Goal: Information Seeking & Learning: Learn about a topic

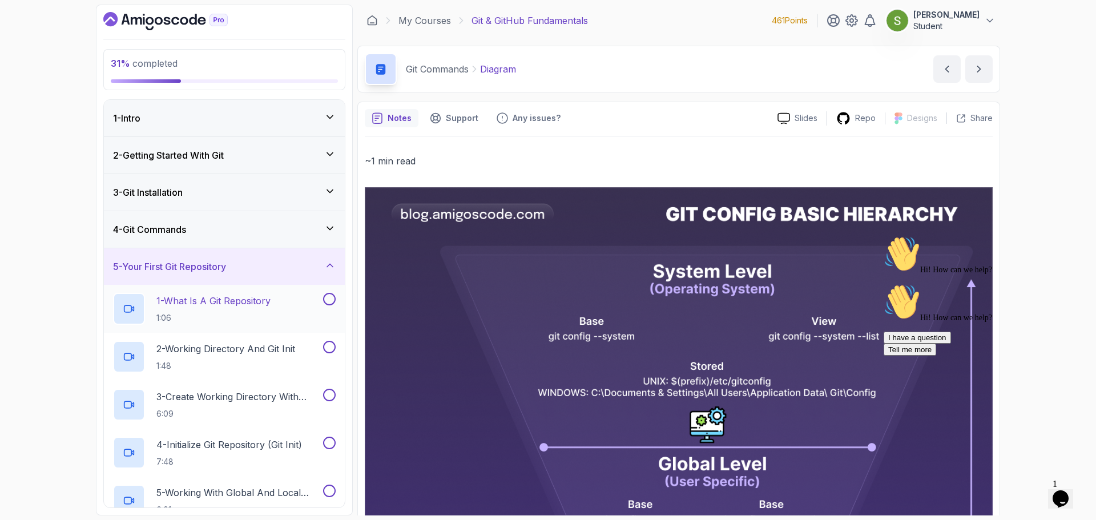
scroll to position [491, 0]
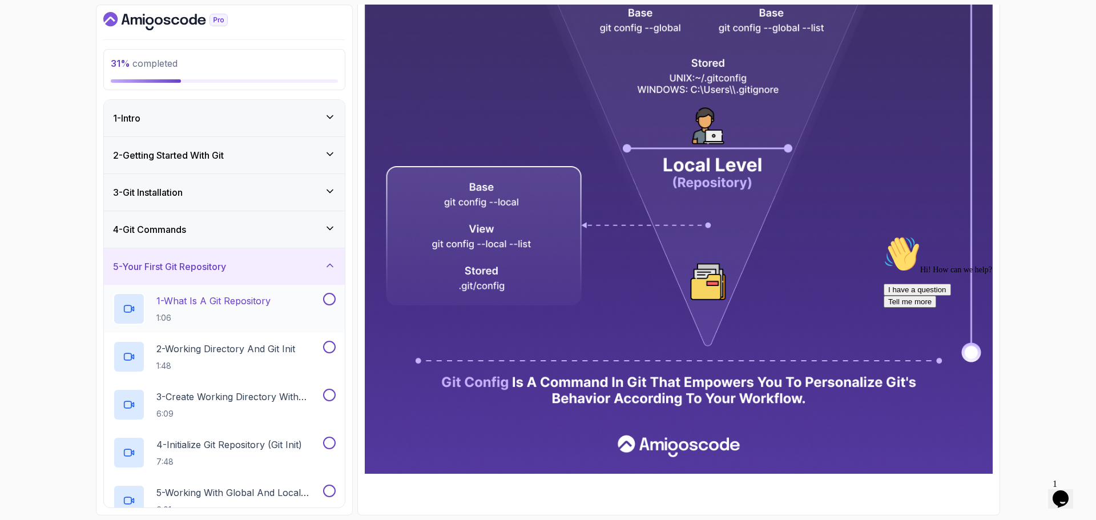
click at [241, 307] on p "1 - What Is A Git Repository" at bounding box center [213, 301] width 114 height 14
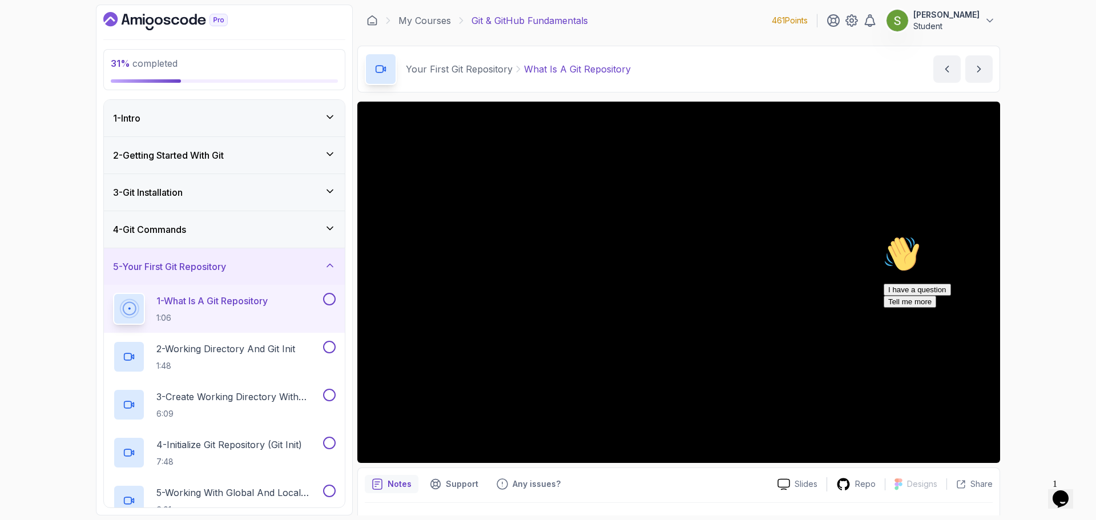
click at [884, 236] on icon "Chat attention grabber" at bounding box center [884, 236] width 0 height 0
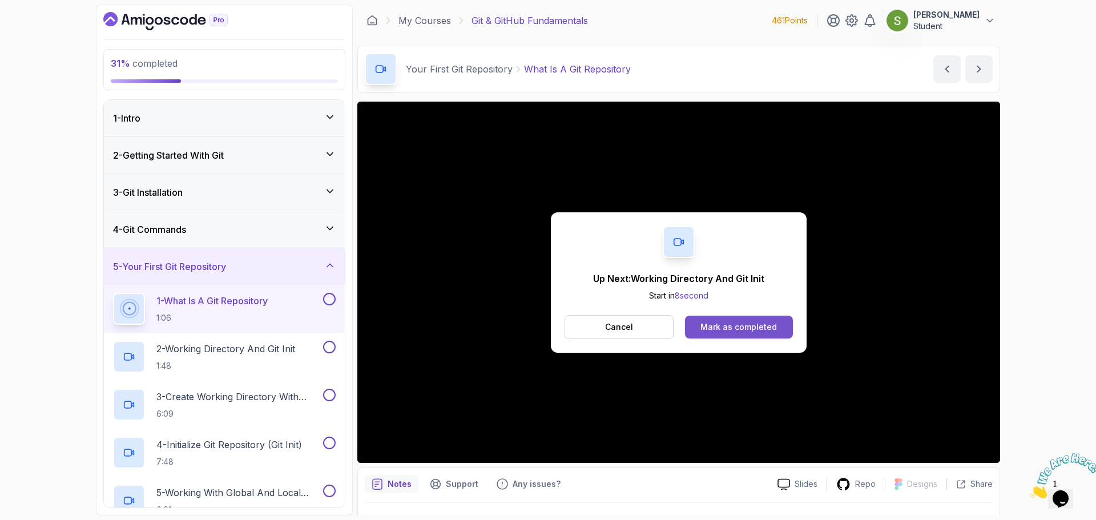
click at [735, 325] on div "Mark as completed" at bounding box center [738, 326] width 76 height 11
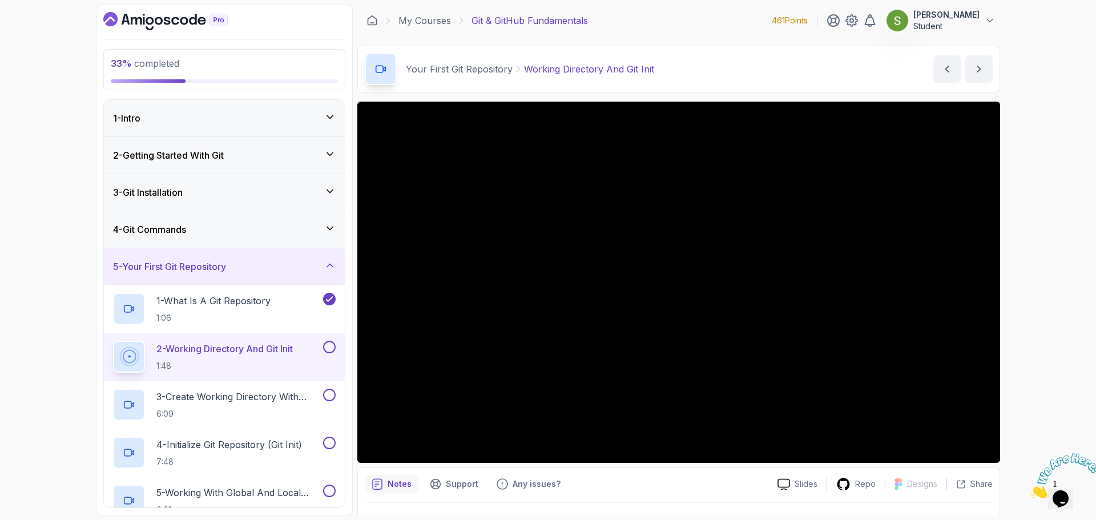
click at [1030, 490] on icon "Close" at bounding box center [1030, 495] width 0 height 10
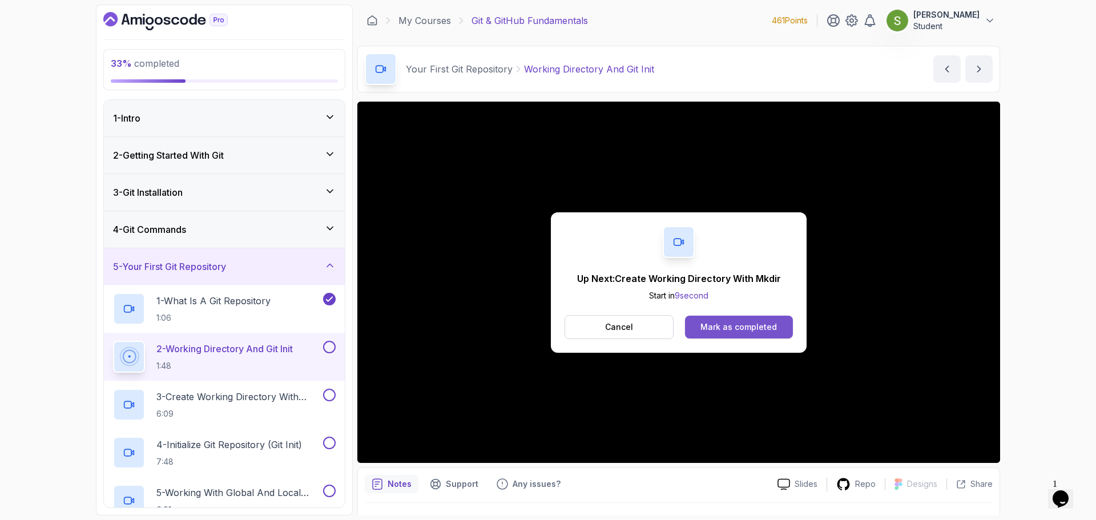
click at [759, 319] on button "Mark as completed" at bounding box center [739, 327] width 108 height 23
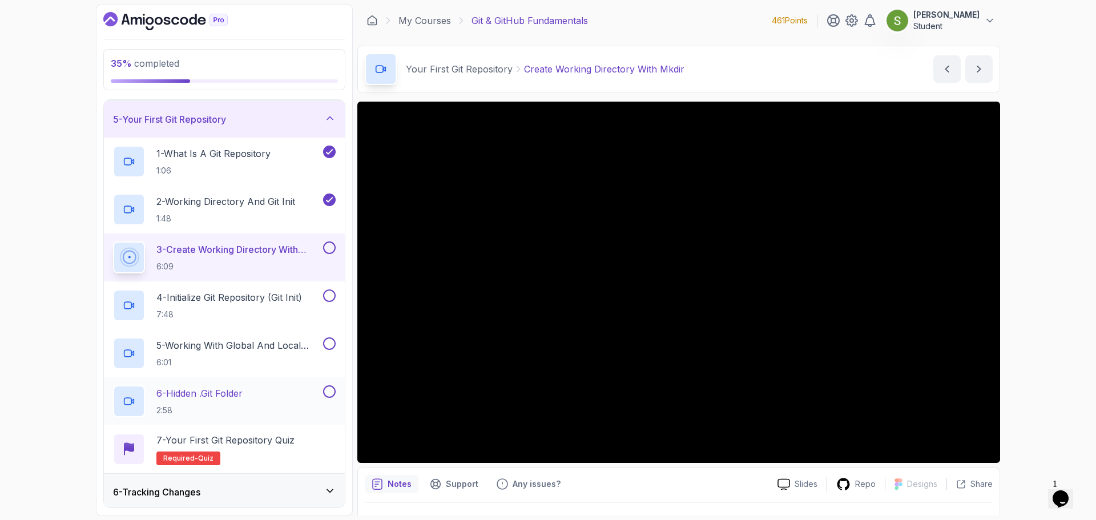
scroll to position [148, 0]
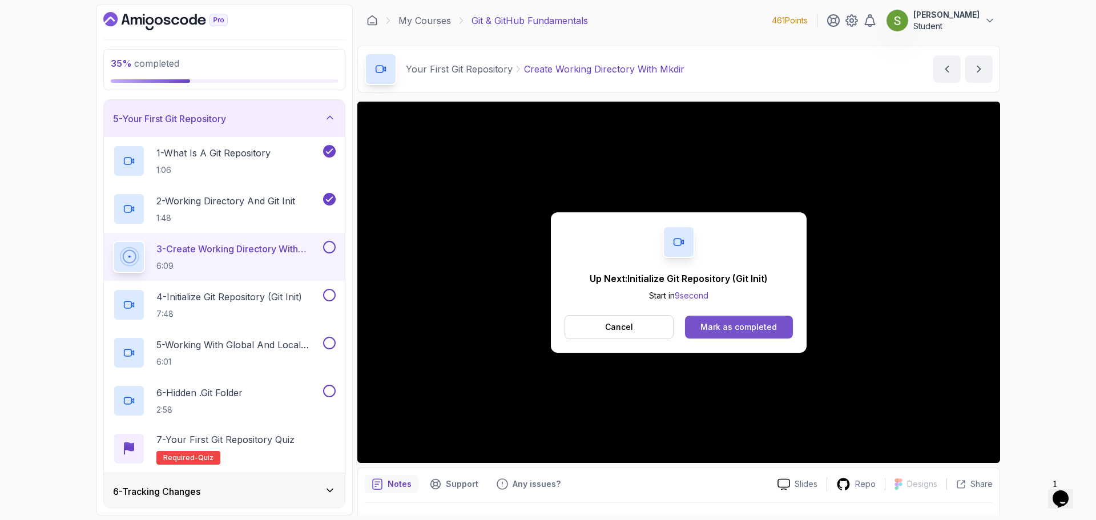
click at [766, 328] on div "Mark as completed" at bounding box center [738, 326] width 76 height 11
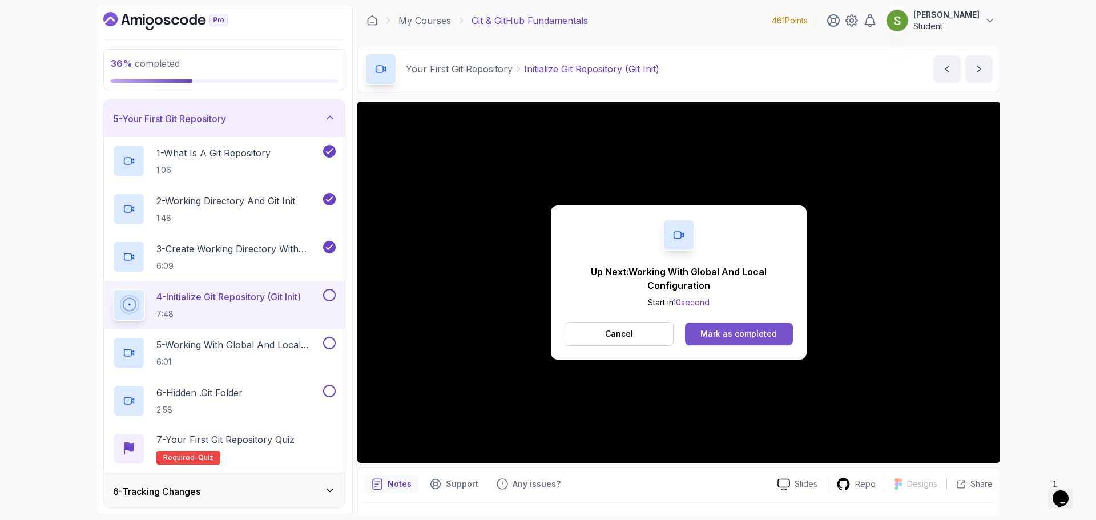
click at [739, 340] on button "Mark as completed" at bounding box center [739, 333] width 108 height 23
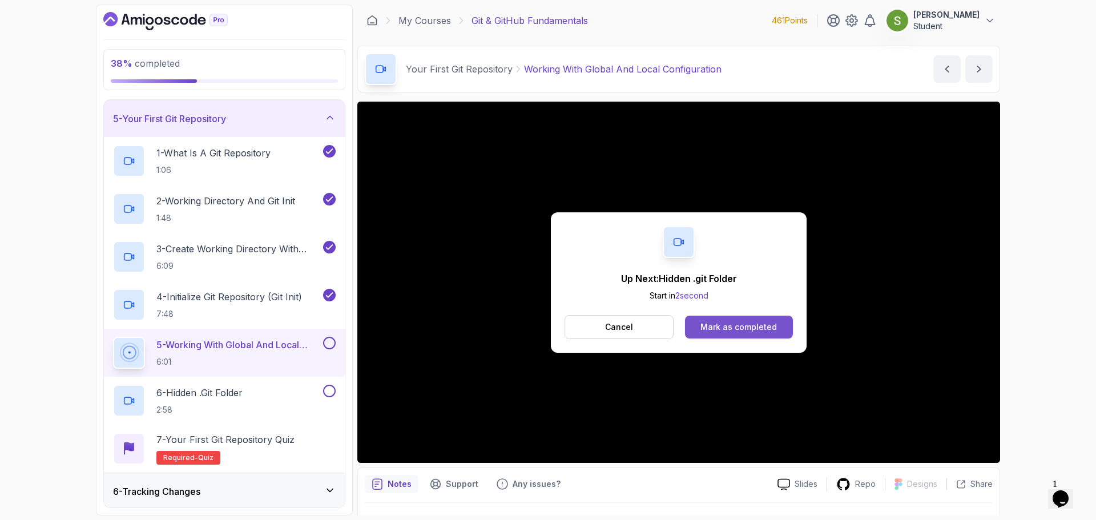
click at [729, 328] on div "Mark as completed" at bounding box center [738, 326] width 76 height 11
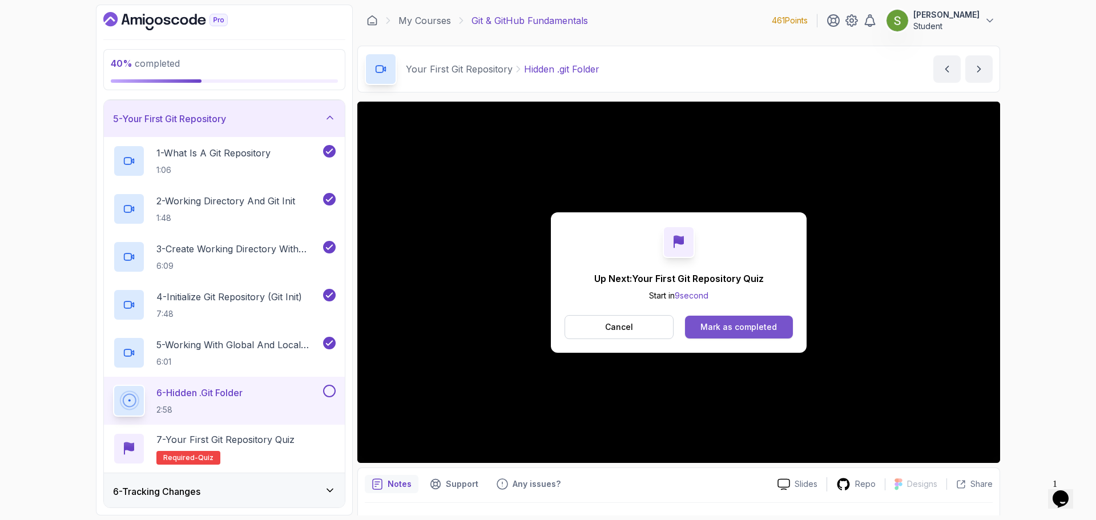
click at [760, 325] on div "Mark as completed" at bounding box center [738, 326] width 76 height 11
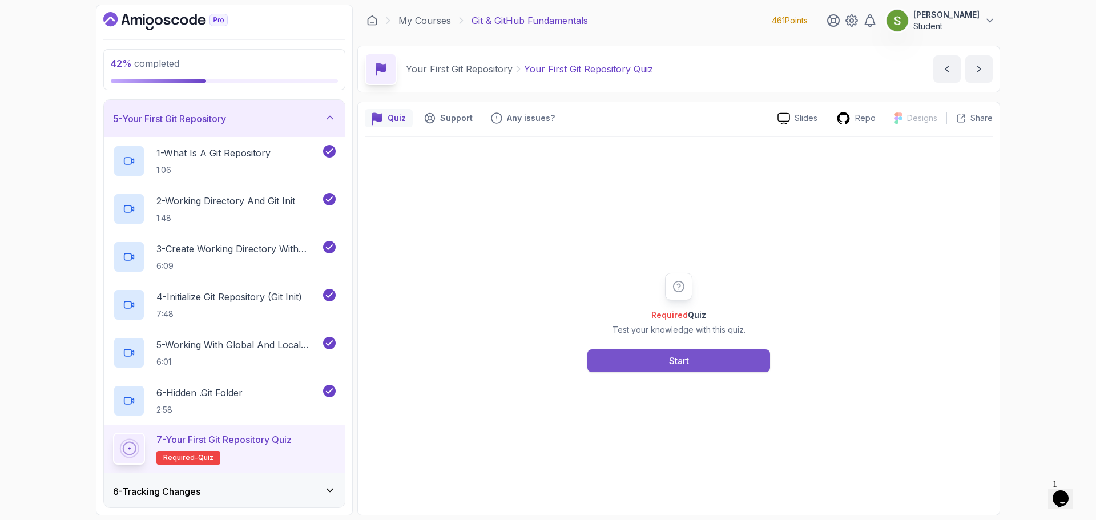
click at [703, 352] on button "Start" at bounding box center [678, 360] width 183 height 23
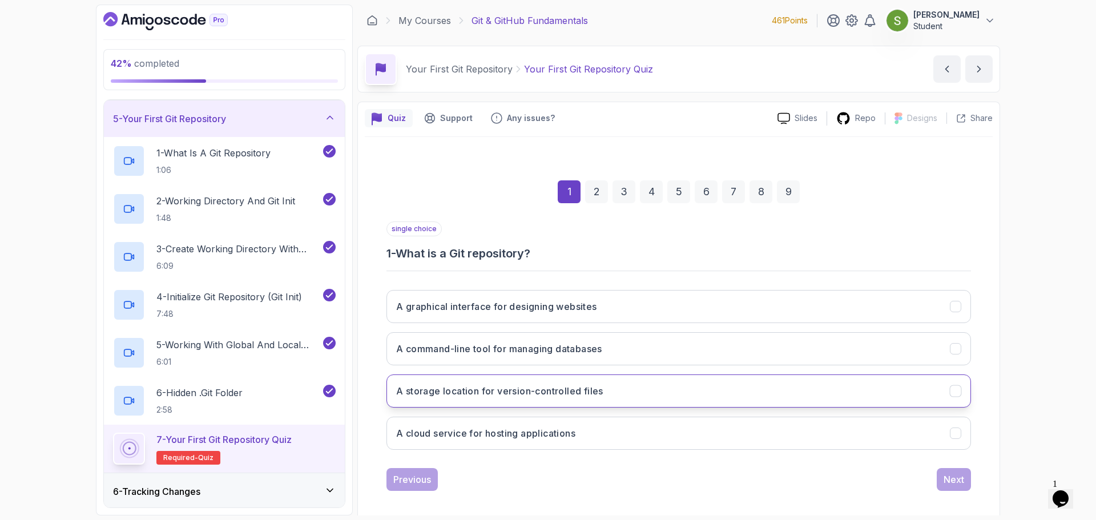
click at [900, 383] on button "A storage location for version-controlled files" at bounding box center [678, 390] width 584 height 33
click at [961, 473] on div "Next" at bounding box center [954, 480] width 21 height 14
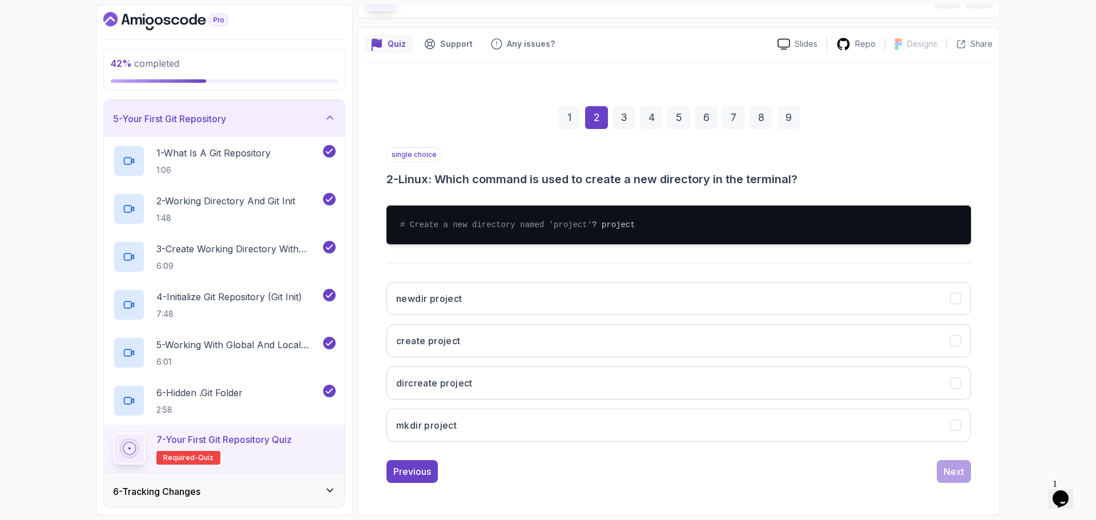
scroll to position [86, 0]
click at [846, 425] on button "mkdir project" at bounding box center [678, 425] width 584 height 33
click at [954, 474] on div "Next" at bounding box center [954, 472] width 21 height 14
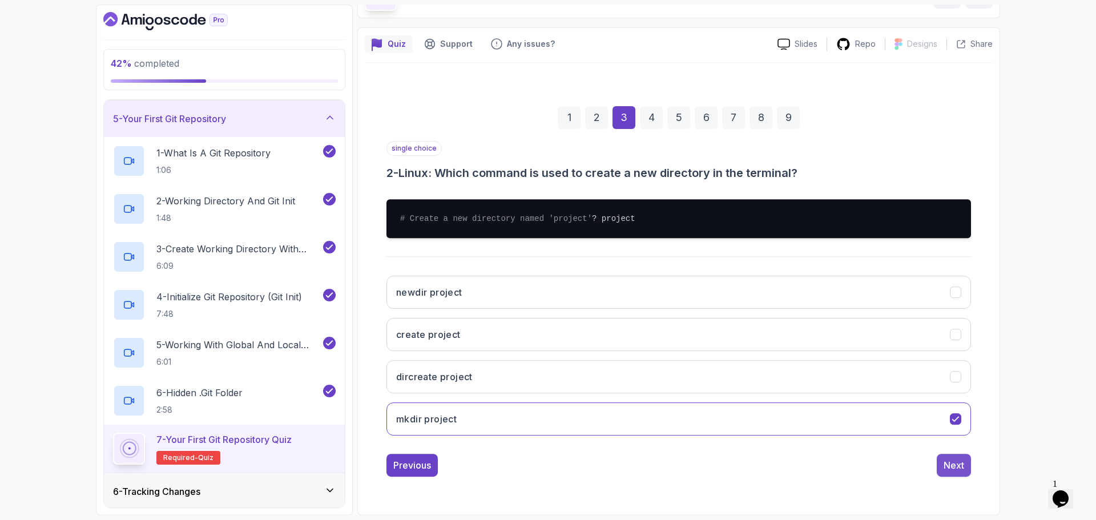
scroll to position [8, 0]
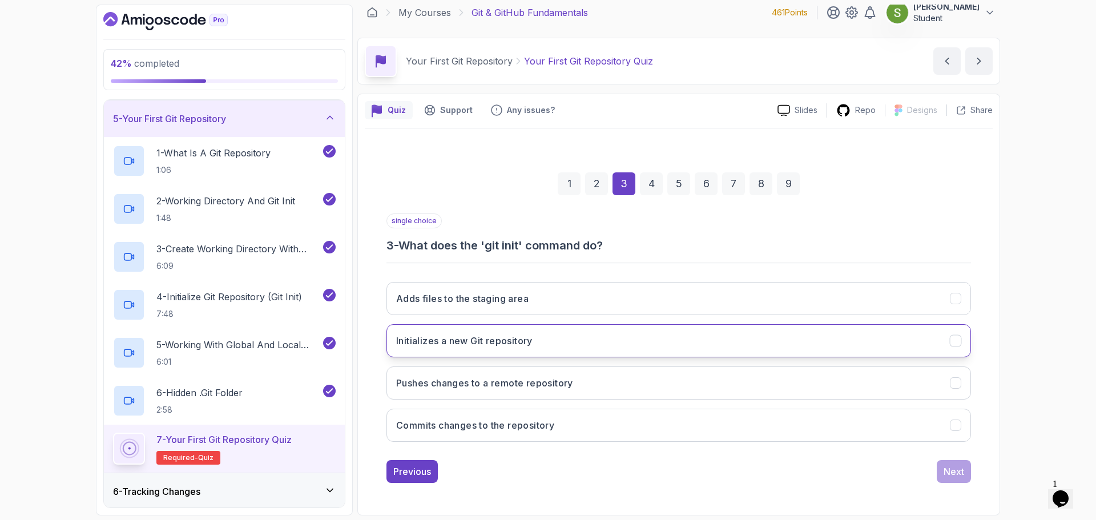
click at [956, 340] on icon "Initializes a new Git repository" at bounding box center [955, 341] width 11 height 11
click at [946, 474] on div "Next" at bounding box center [954, 472] width 21 height 14
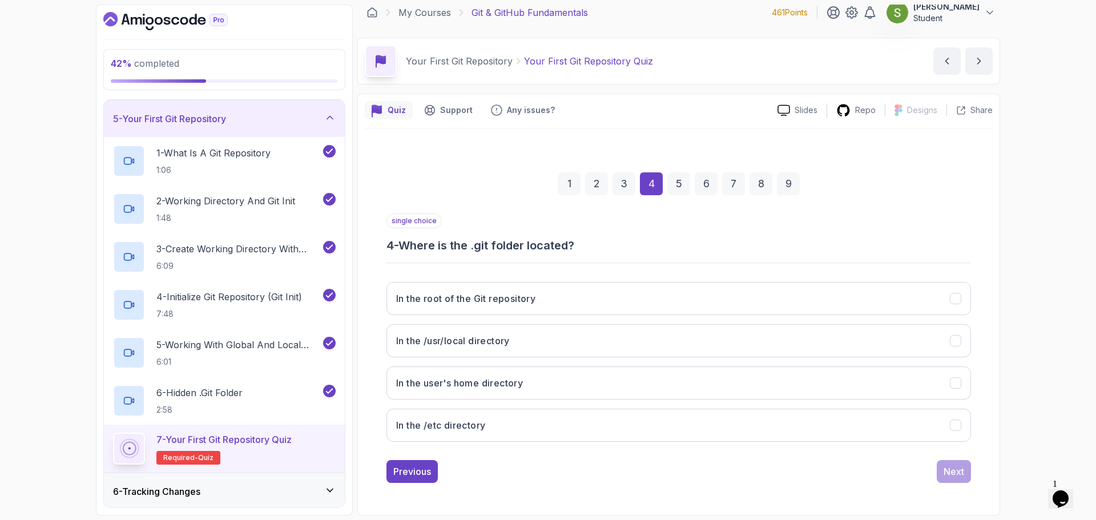
click at [988, 424] on div "1 2 3 4 5 6 7 8 9 single choice 4 - Where is the .git folder located? In the ro…" at bounding box center [679, 318] width 628 height 347
click at [953, 382] on icon "In the user's home directory" at bounding box center [955, 383] width 11 height 11
click at [959, 474] on div "Next" at bounding box center [954, 472] width 21 height 14
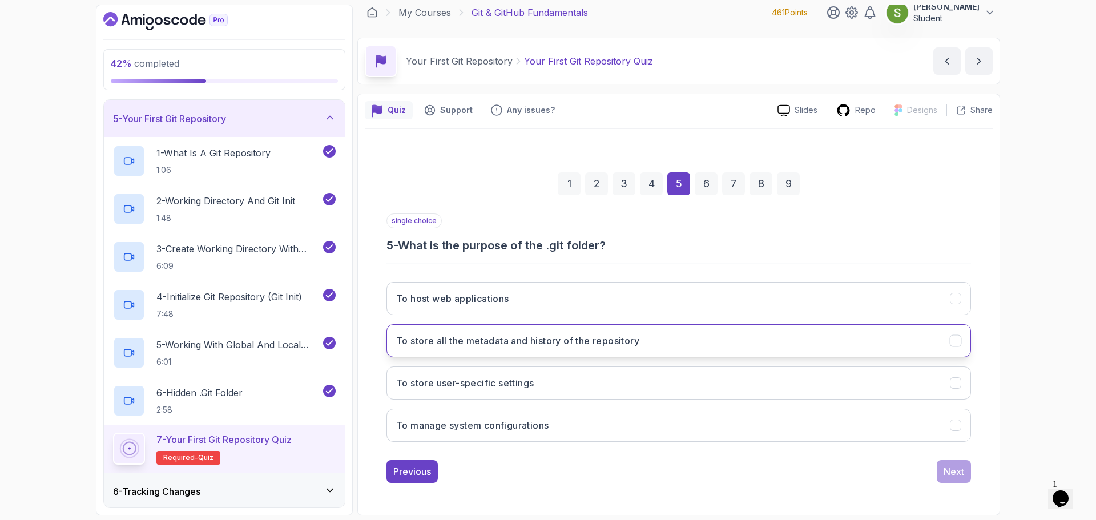
click at [964, 340] on button "To store all the metadata and history of the repository" at bounding box center [678, 340] width 584 height 33
click at [954, 471] on div "Next" at bounding box center [954, 472] width 21 height 14
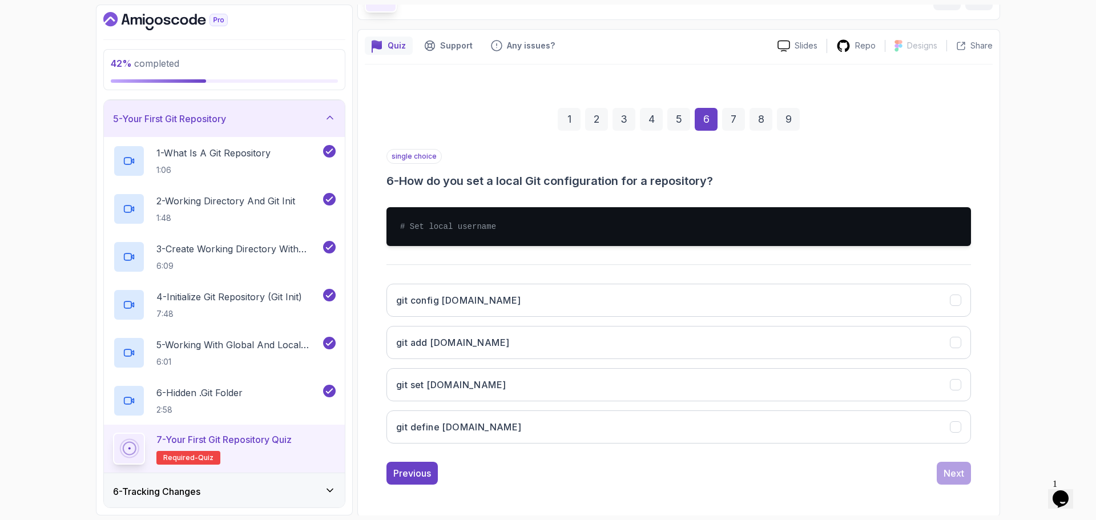
scroll to position [72, 0]
click at [893, 313] on button "git config [DOMAIN_NAME]" at bounding box center [678, 300] width 584 height 33
click at [957, 478] on div "Next" at bounding box center [954, 473] width 21 height 14
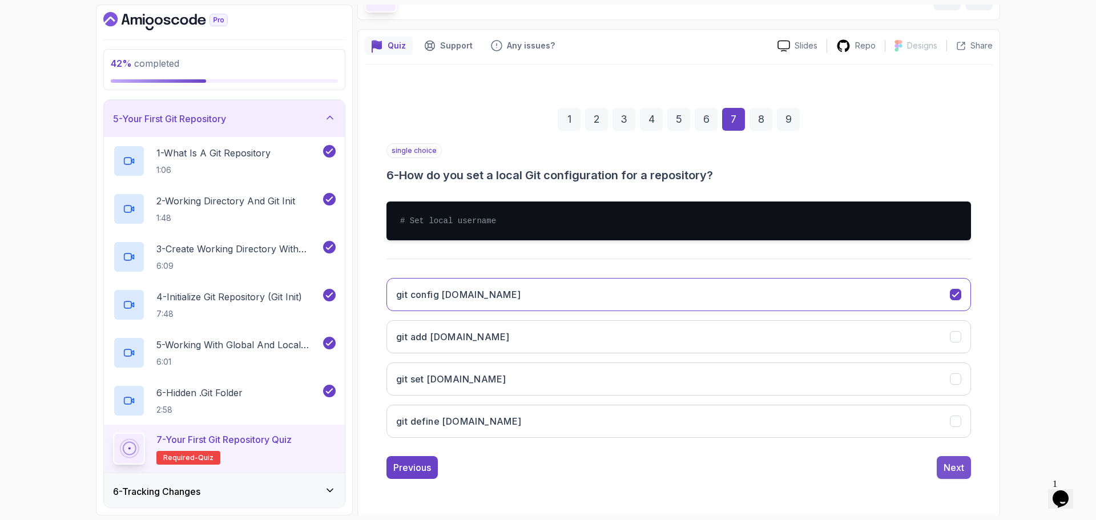
scroll to position [8, 0]
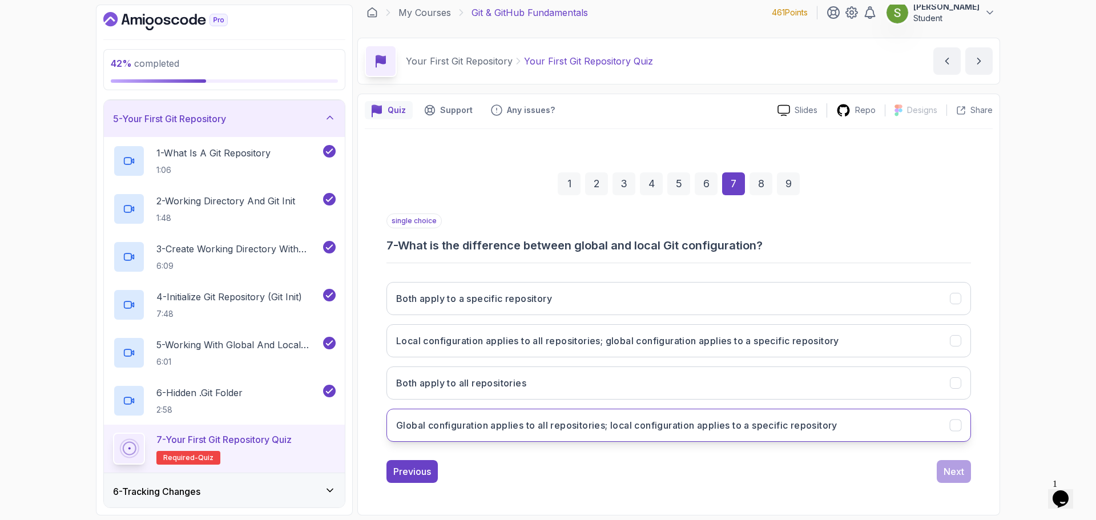
click at [872, 417] on button "Global configuration applies to all repositories; local configuration applies t…" at bounding box center [678, 425] width 584 height 33
click at [946, 478] on button "Next" at bounding box center [954, 471] width 34 height 23
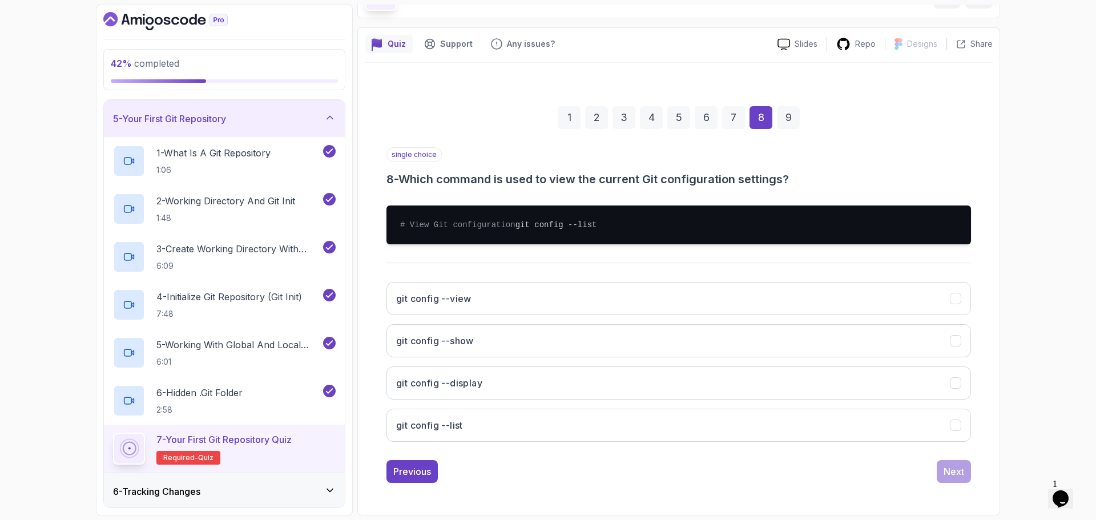
scroll to position [86, 0]
click at [882, 436] on button "git config --list" at bounding box center [678, 425] width 584 height 33
click at [961, 479] on button "Next" at bounding box center [954, 471] width 34 height 23
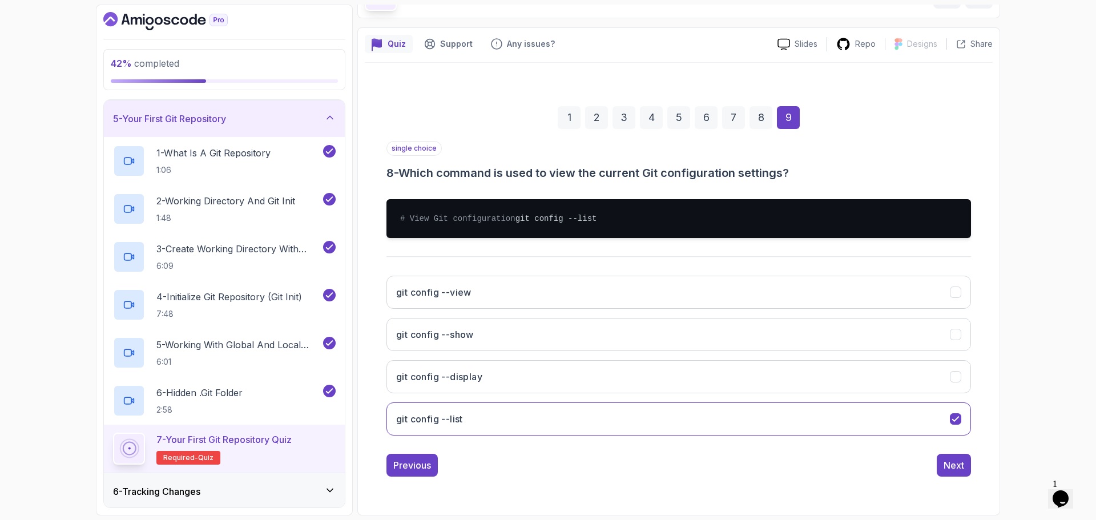
scroll to position [8, 0]
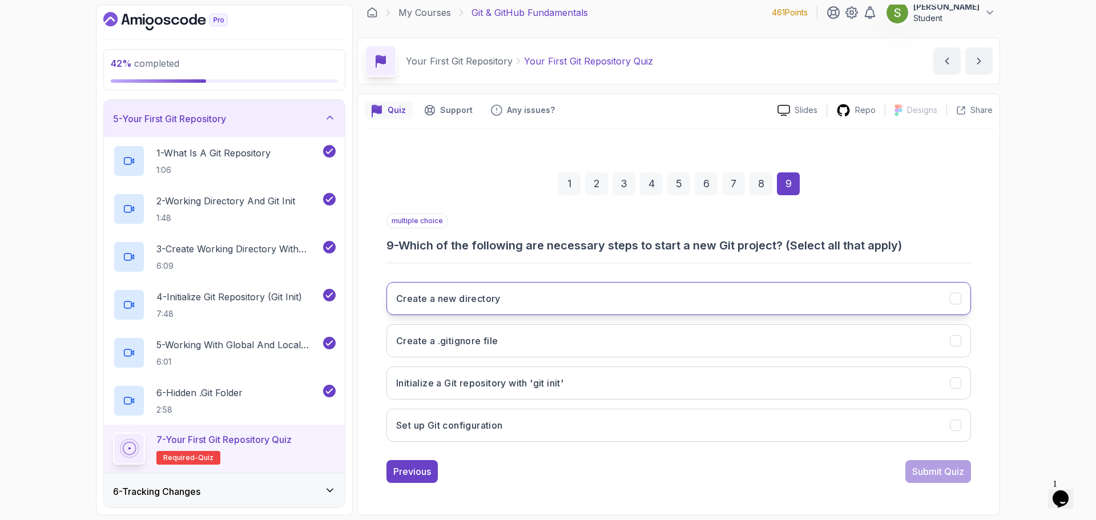
click at [959, 298] on icon "Create a new directory" at bounding box center [955, 298] width 11 height 11
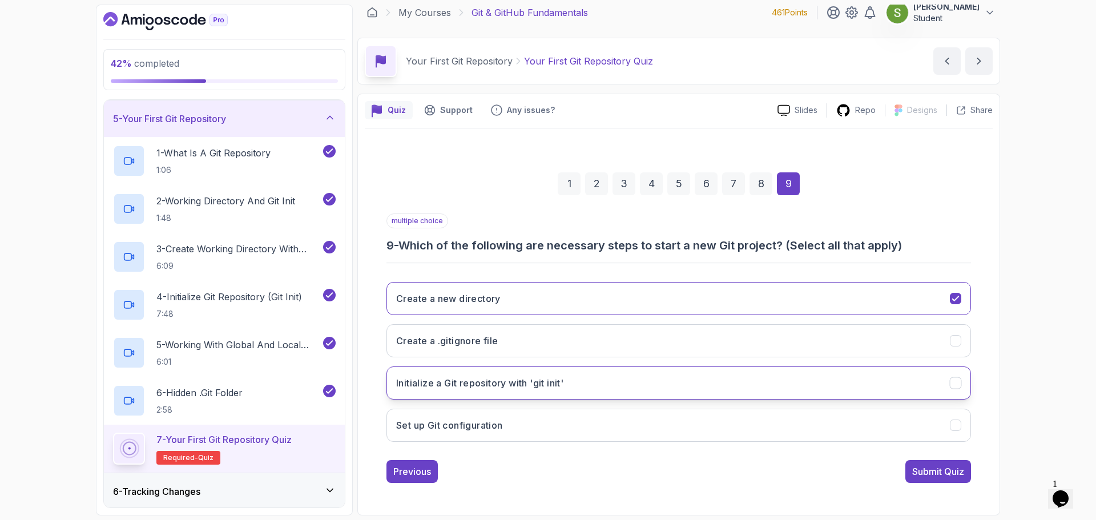
click at [960, 378] on icon "Initialize a Git repository with 'git init'" at bounding box center [955, 383] width 11 height 11
click at [946, 471] on div "Submit Quiz" at bounding box center [938, 472] width 52 height 14
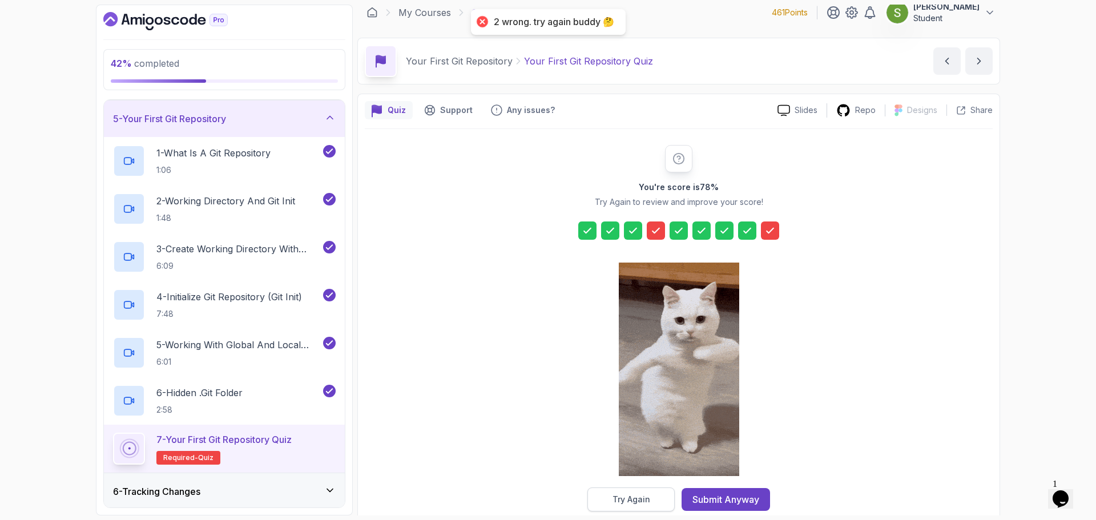
click at [632, 497] on div "Try Again" at bounding box center [631, 499] width 38 height 11
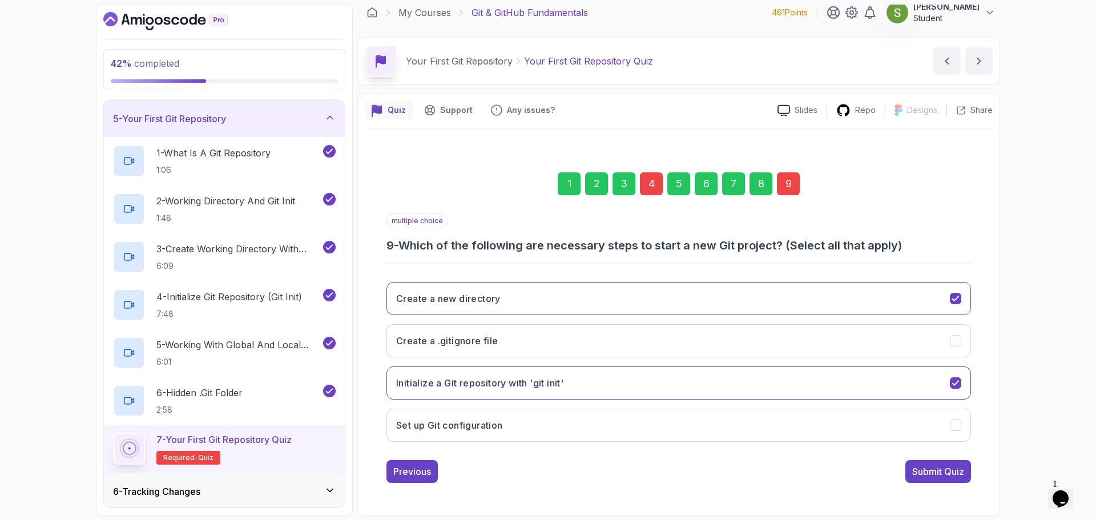
click at [655, 181] on div "4" at bounding box center [651, 183] width 23 height 23
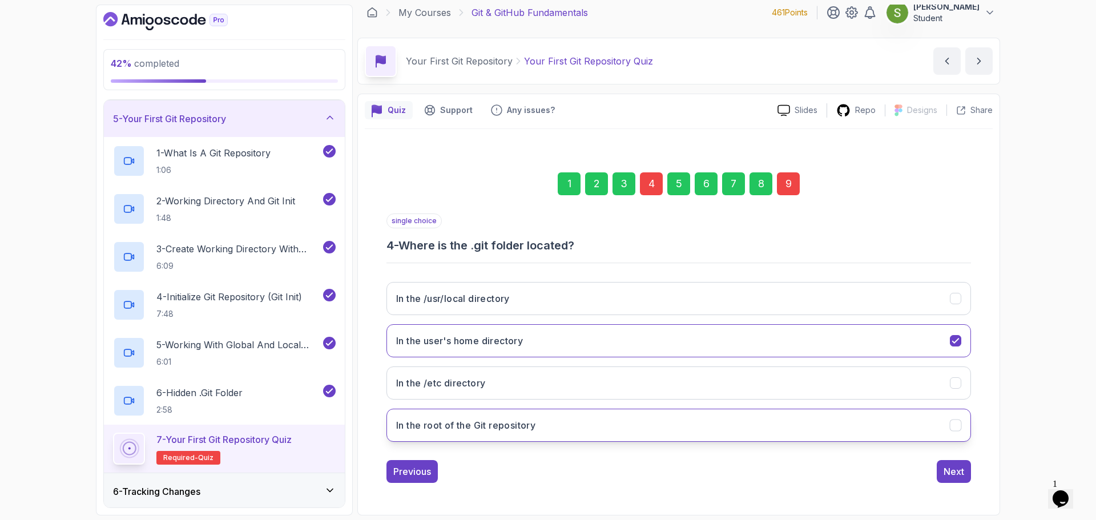
click at [652, 416] on button "In the root of the Git repository" at bounding box center [678, 425] width 584 height 33
click at [961, 477] on div "Next" at bounding box center [954, 472] width 21 height 14
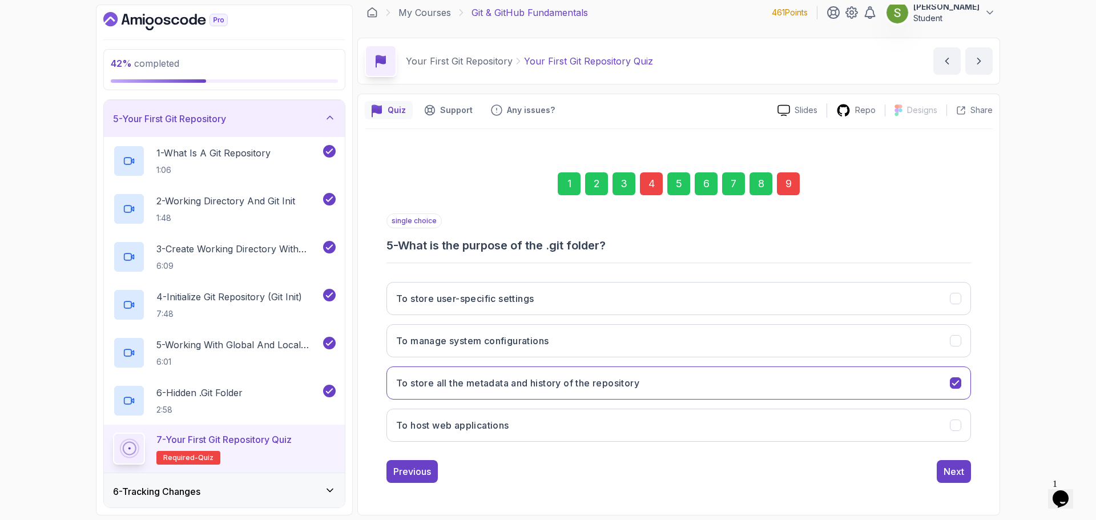
click at [787, 176] on div "9" at bounding box center [788, 183] width 23 height 23
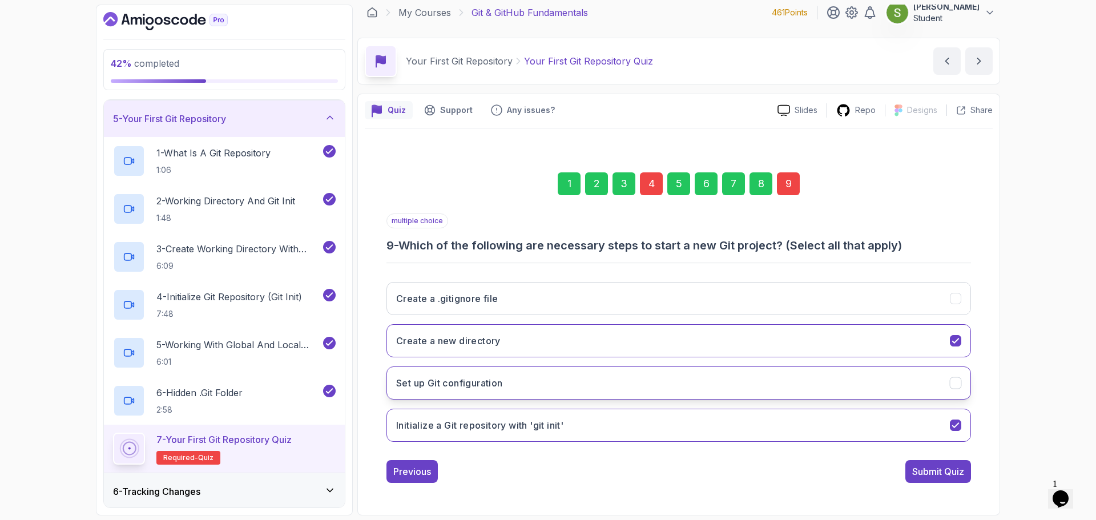
click at [765, 377] on button "Set up Git configuration" at bounding box center [678, 382] width 584 height 33
click at [948, 476] on div "Submit Quiz" at bounding box center [938, 472] width 52 height 14
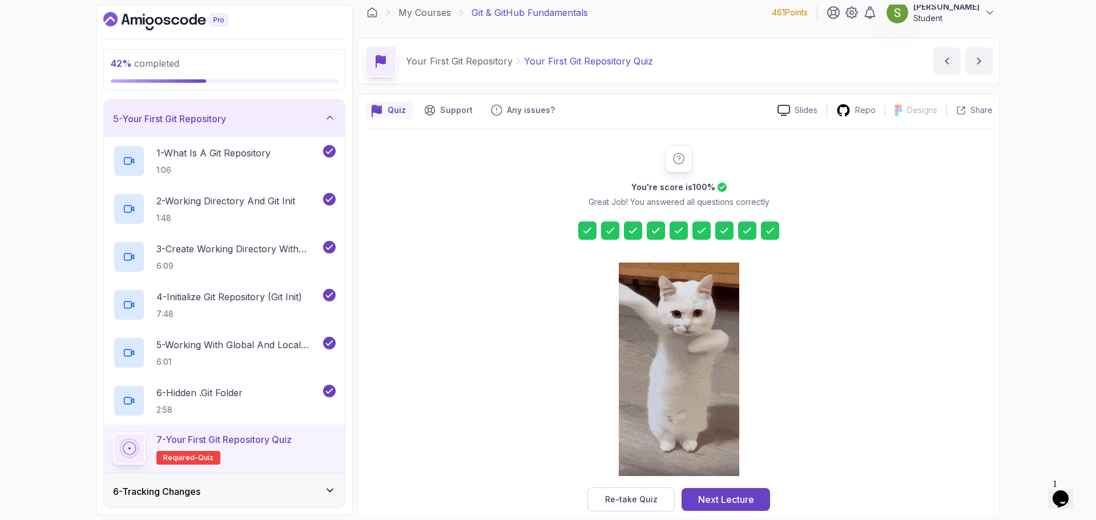
scroll to position [27, 0]
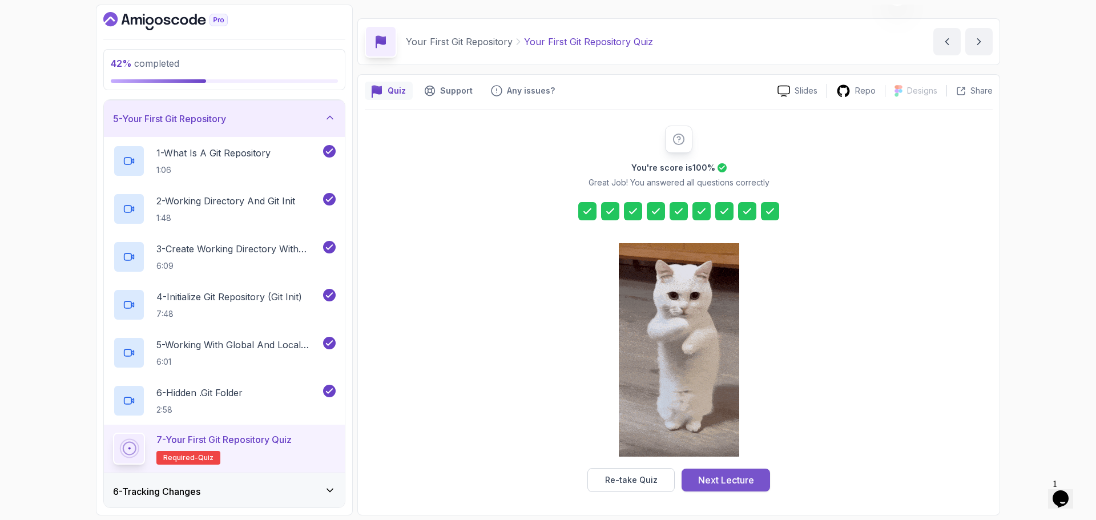
click at [747, 474] on div "Next Lecture" at bounding box center [726, 480] width 56 height 14
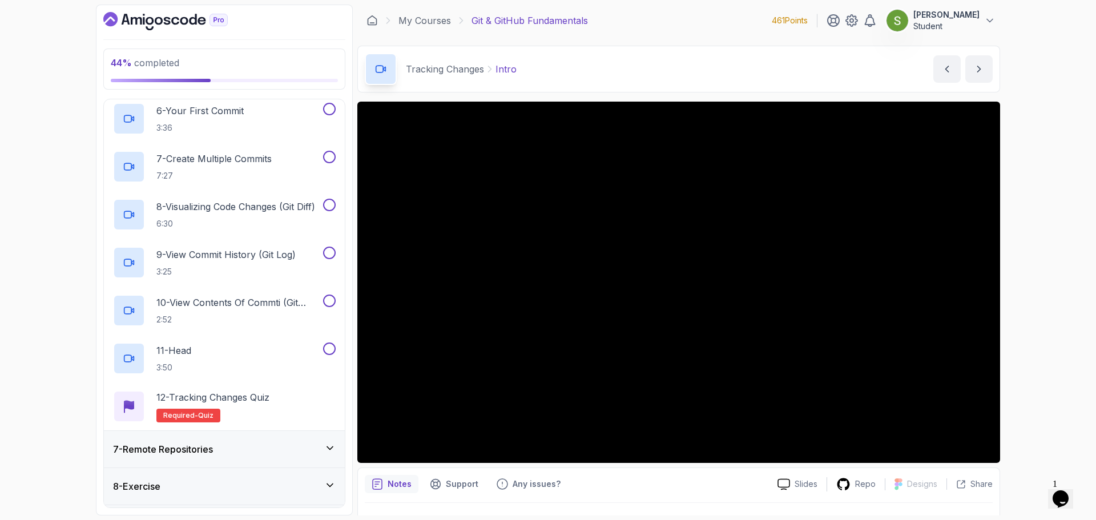
scroll to position [501, 0]
